Goal: Information Seeking & Learning: Learn about a topic

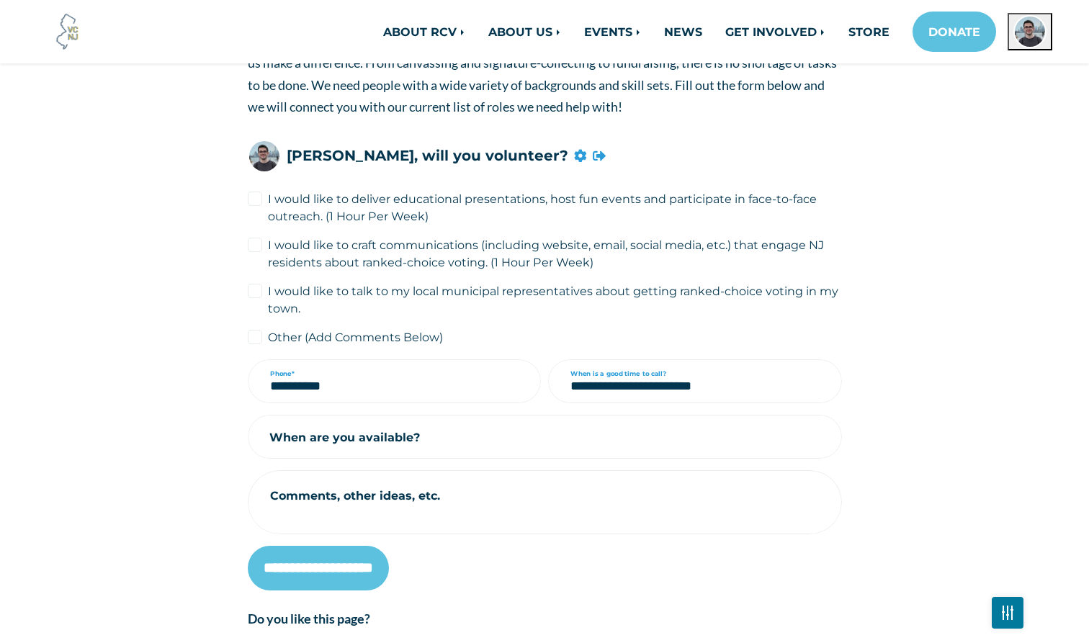
scroll to position [282, 0]
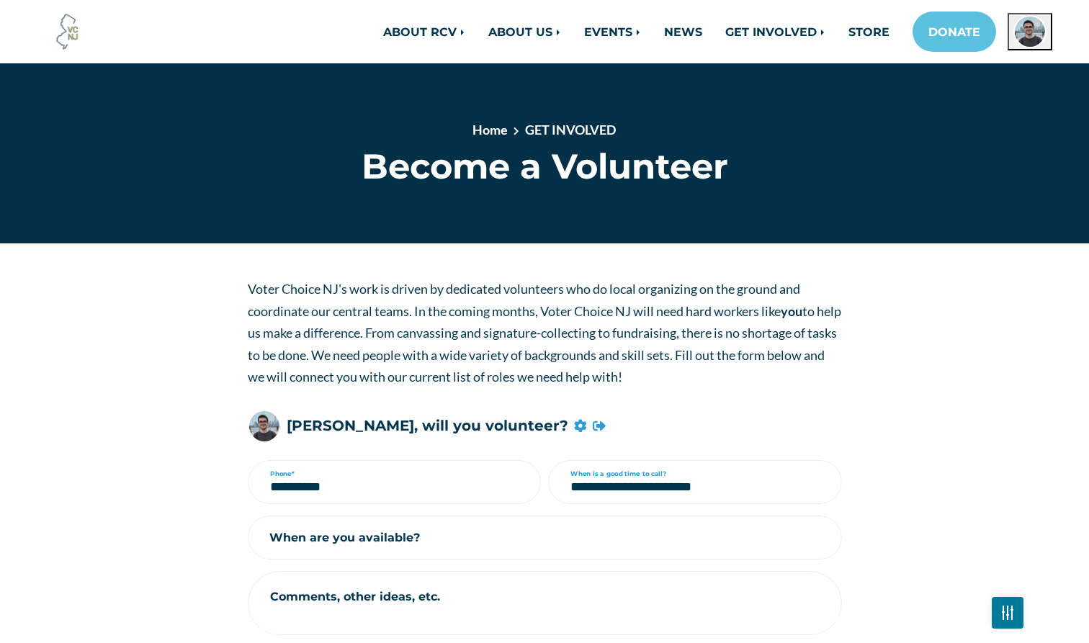
drag, startPoint x: 248, startPoint y: 288, endPoint x: 695, endPoint y: 364, distance: 453.1
click at [695, 364] on p "Voter Choice NJ's work is driven by dedicated volunteers who do local organizin…" at bounding box center [545, 333] width 594 height 110
copy p "Voter Choice NJ's work is driven by dedicated volunteers who do local organizin…"
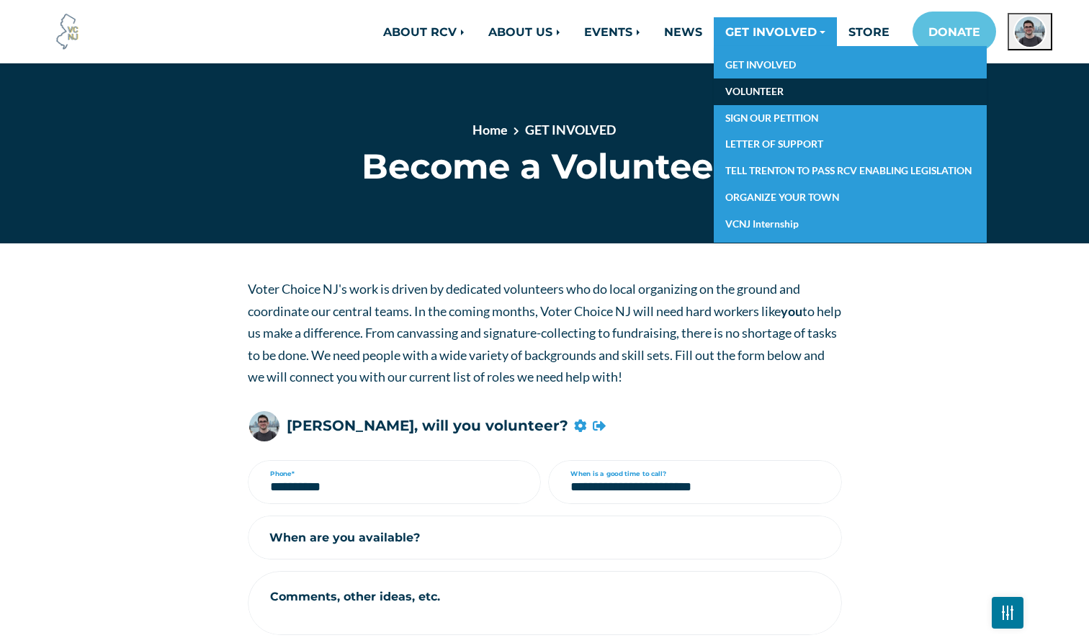
click at [767, 93] on link "VOLUNTEER" at bounding box center [850, 92] width 273 height 27
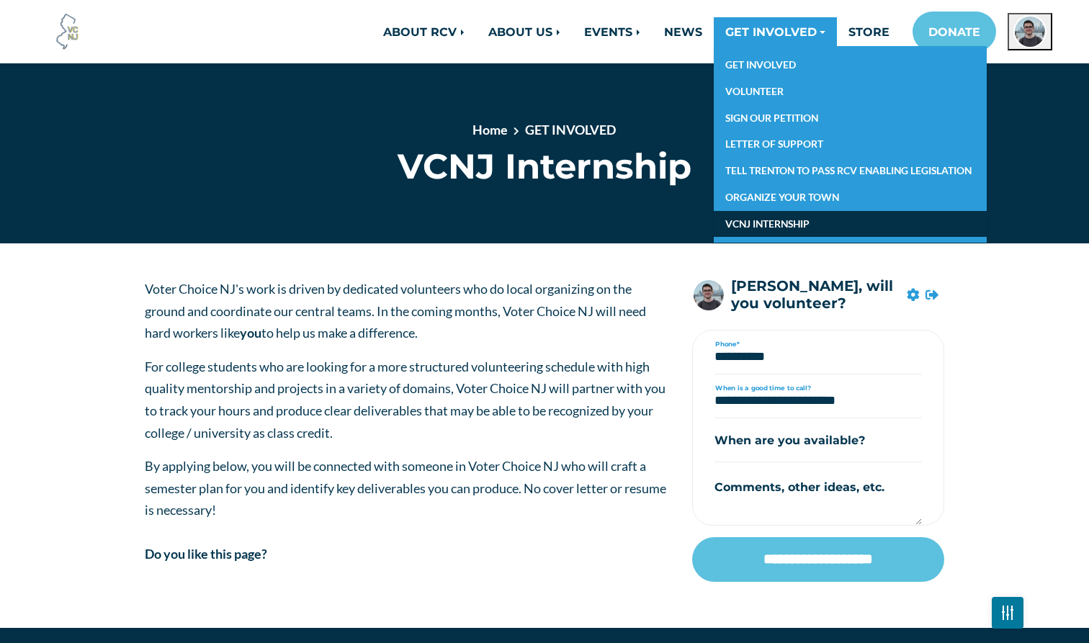
click at [789, 226] on link "VCNJ INTERNSHIP" at bounding box center [850, 224] width 273 height 27
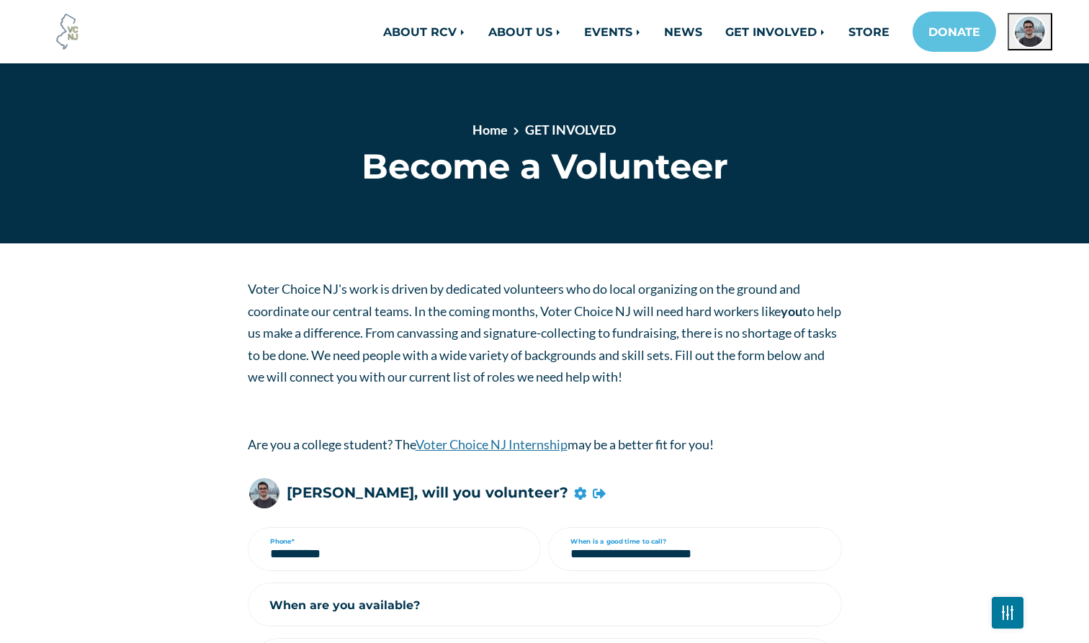
click at [481, 440] on link "Voter Choice NJ Internship" at bounding box center [492, 445] width 152 height 16
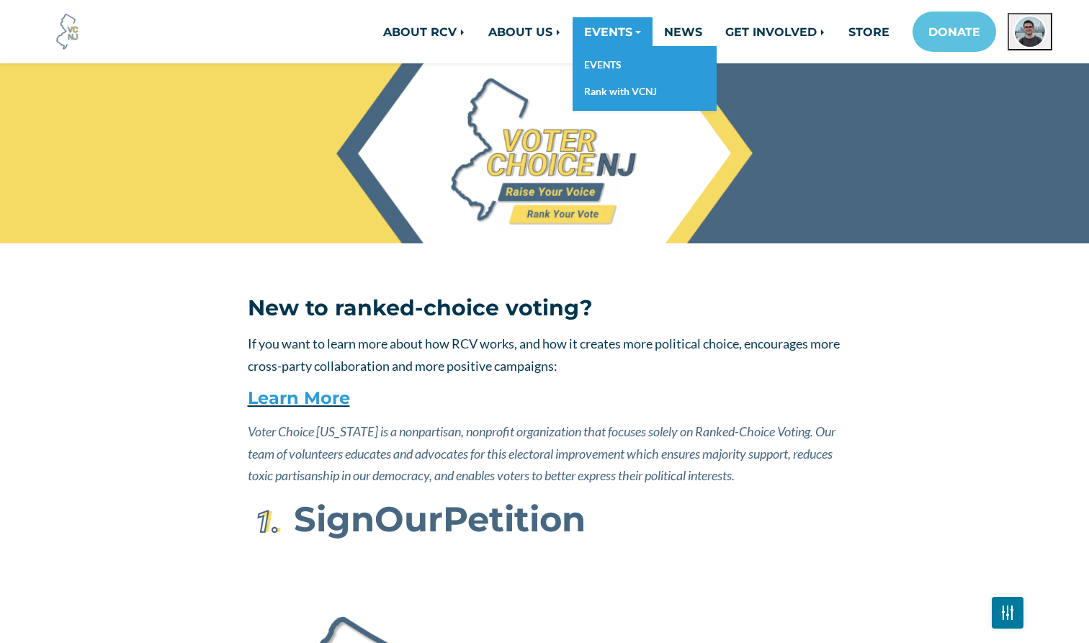
click at [605, 27] on link "EVENTS" at bounding box center [613, 31] width 80 height 29
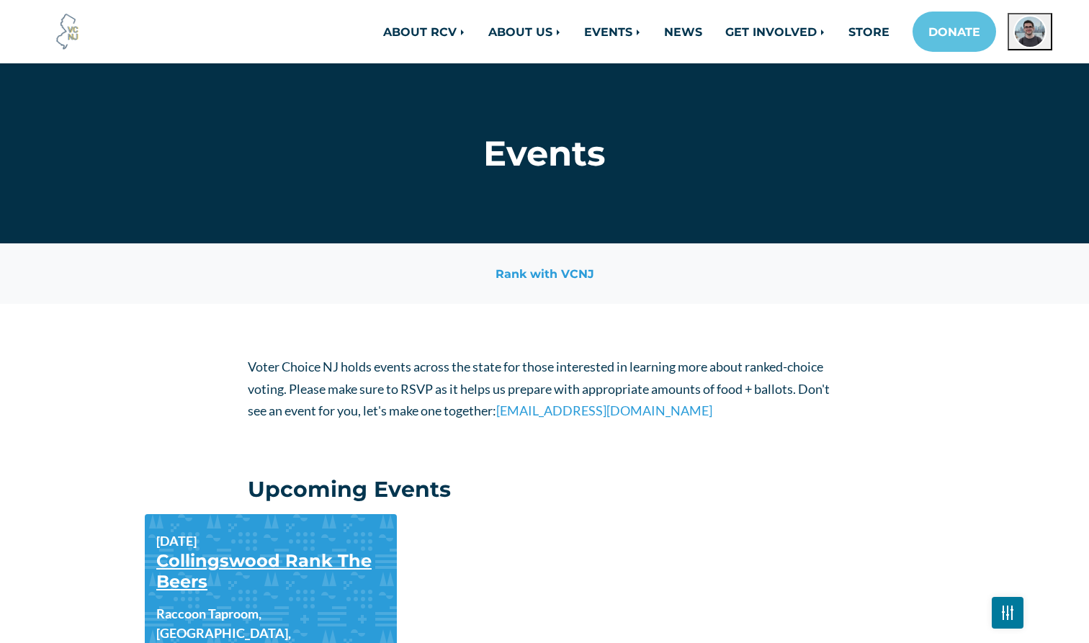
click at [241, 564] on link "Collingswood Rank The Beers" at bounding box center [263, 571] width 215 height 42
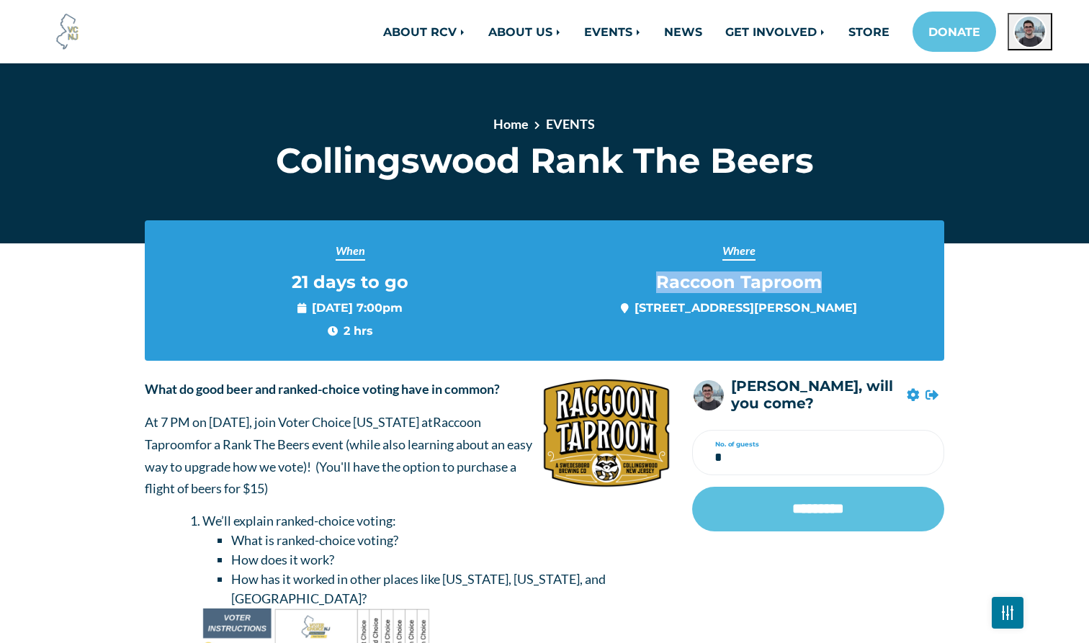
drag, startPoint x: 659, startPoint y: 284, endPoint x: 844, endPoint y: 272, distance: 184.9
click at [844, 272] on div "Where Raccoon Taproom [STREET_ADDRESS][PERSON_NAME]" at bounding box center [739, 279] width 367 height 74
copy span "Raccoon Taproom"
